Goal: Task Accomplishment & Management: Manage account settings

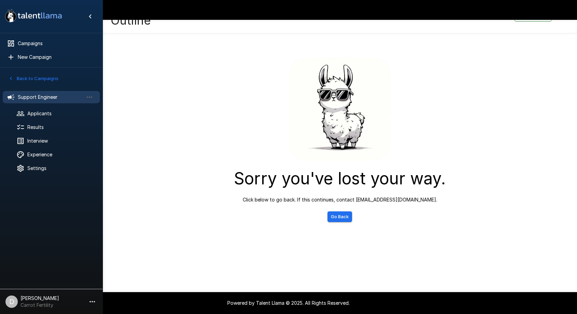
click at [40, 98] on span "Support Engineer" at bounding box center [51, 97] width 66 height 7
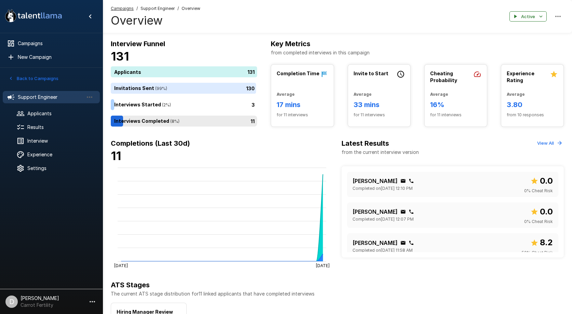
click at [151, 125] on div "11" at bounding box center [185, 121] width 149 height 11
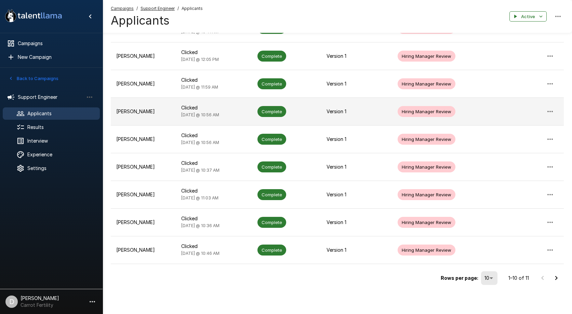
scroll to position [148, 0]
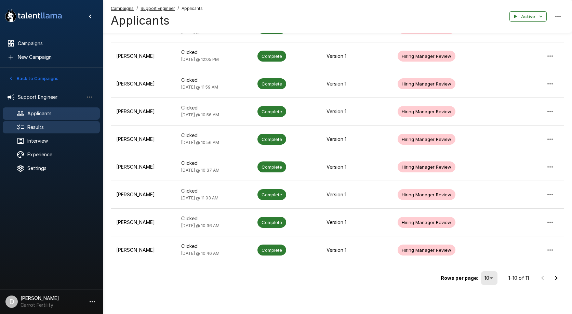
click at [46, 128] on span "Results" at bounding box center [60, 127] width 67 height 7
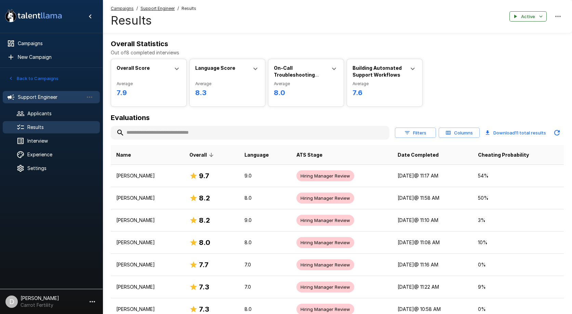
click at [42, 96] on span "Support Engineer" at bounding box center [51, 97] width 66 height 7
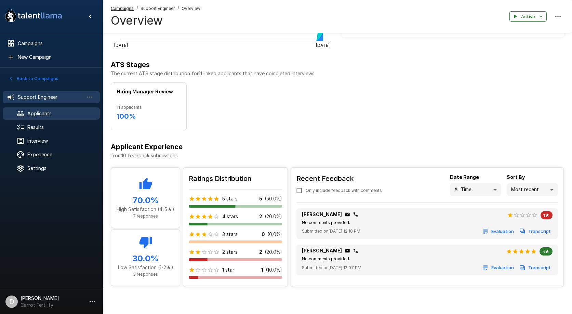
click at [32, 112] on span "Applicants" at bounding box center [60, 113] width 67 height 7
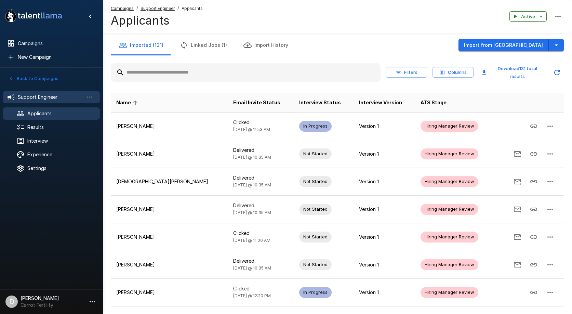
click at [34, 99] on span "Support Engineer" at bounding box center [51, 97] width 66 height 7
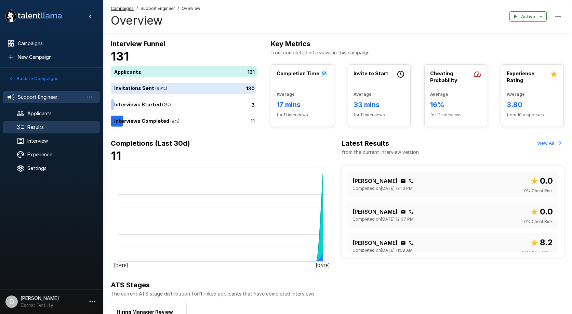
click at [33, 123] on div at bounding box center [25, 127] width 19 height 8
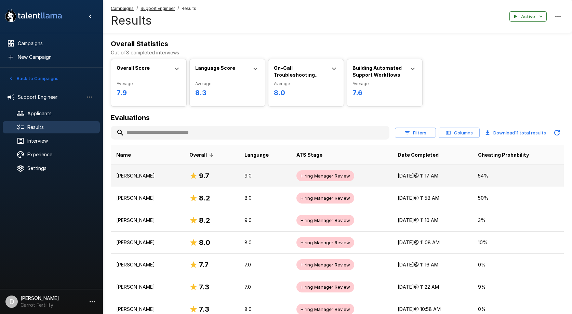
click at [141, 171] on td "[PERSON_NAME]" at bounding box center [147, 176] width 73 height 22
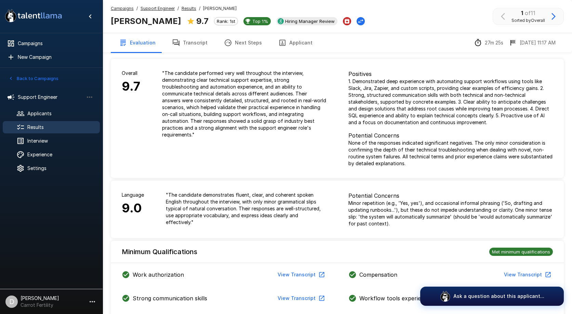
click at [290, 44] on button "Applicant" at bounding box center [295, 42] width 51 height 19
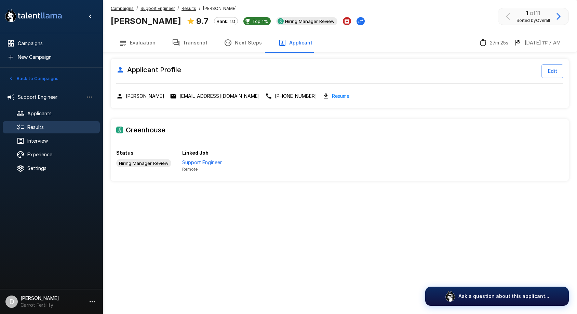
click at [202, 43] on button "Transcript" at bounding box center [190, 42] width 52 height 19
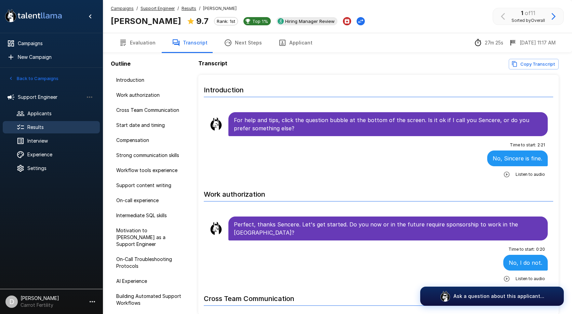
click at [503, 176] on icon "button" at bounding box center [506, 174] width 7 height 7
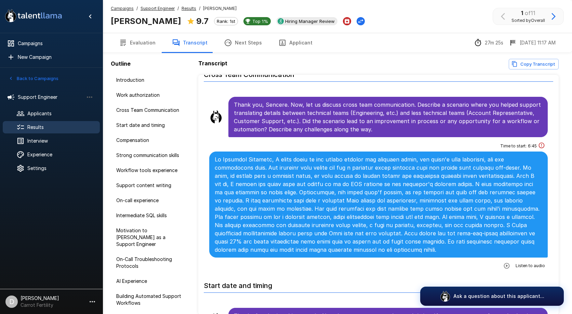
scroll to position [225, 0]
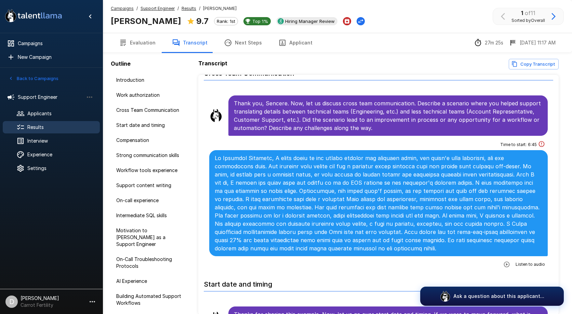
click at [504, 261] on icon "button" at bounding box center [507, 264] width 6 height 6
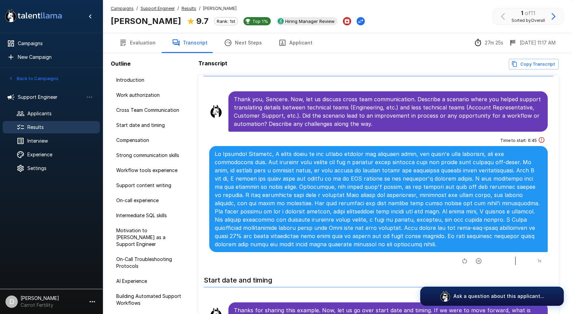
scroll to position [229, 0]
